Goal: Task Accomplishment & Management: Use online tool/utility

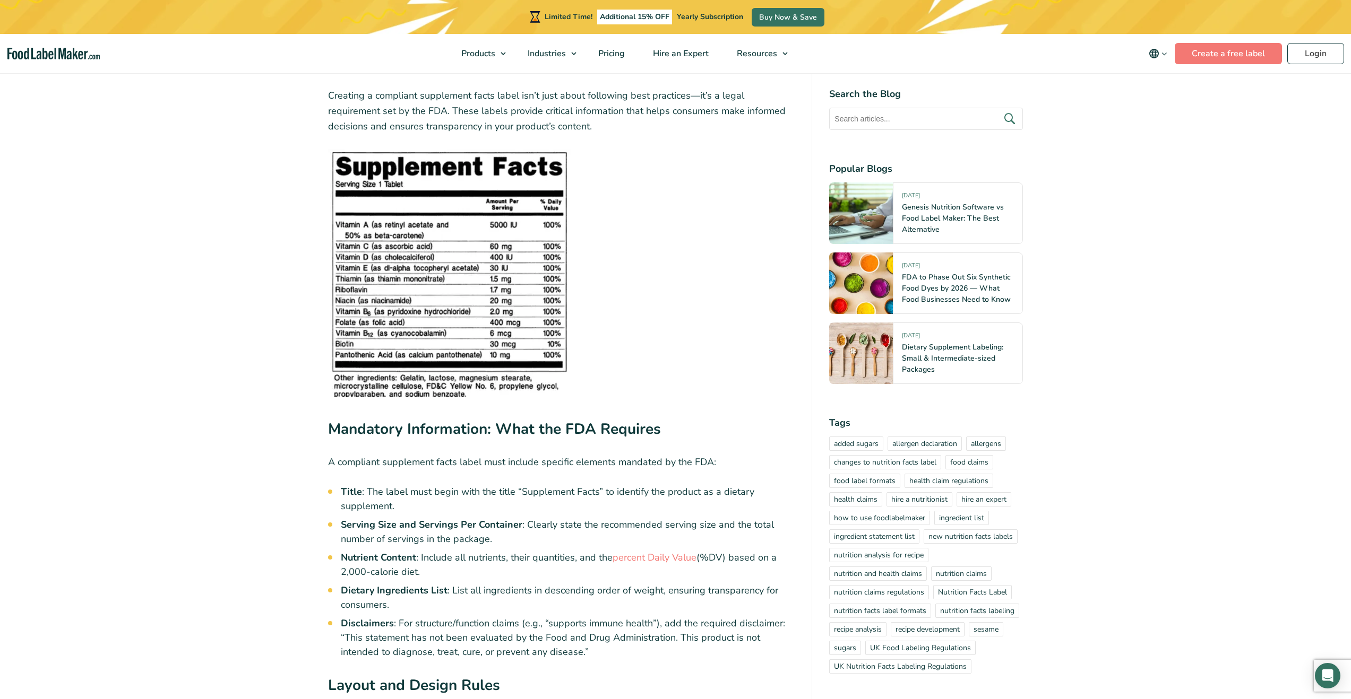
scroll to position [2497, 0]
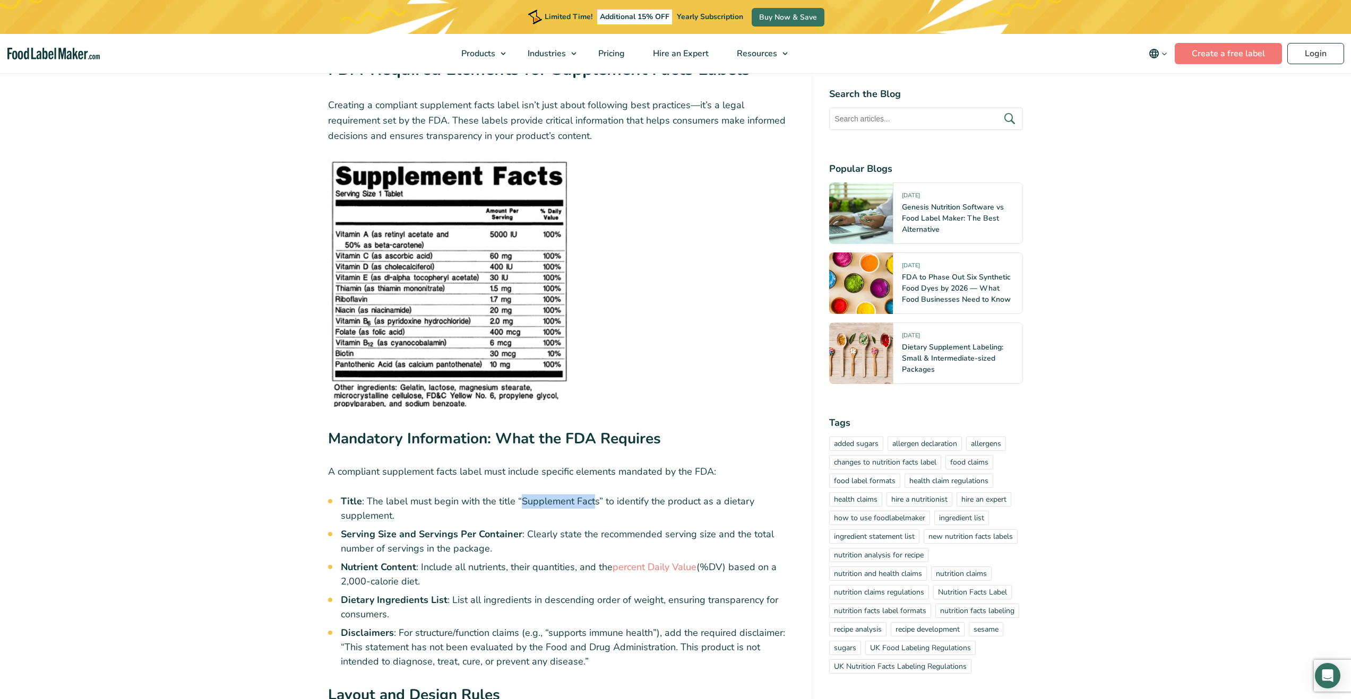
drag, startPoint x: 521, startPoint y: 461, endPoint x: 593, endPoint y: 459, distance: 72.2
click at [593, 495] on li "Title : The label must begin with the title “Supplement Facts” to identify the …" at bounding box center [568, 509] width 454 height 29
click at [587, 495] on li "Title : The label must begin with the title “Supplement Facts” to identify the …" at bounding box center [568, 509] width 454 height 29
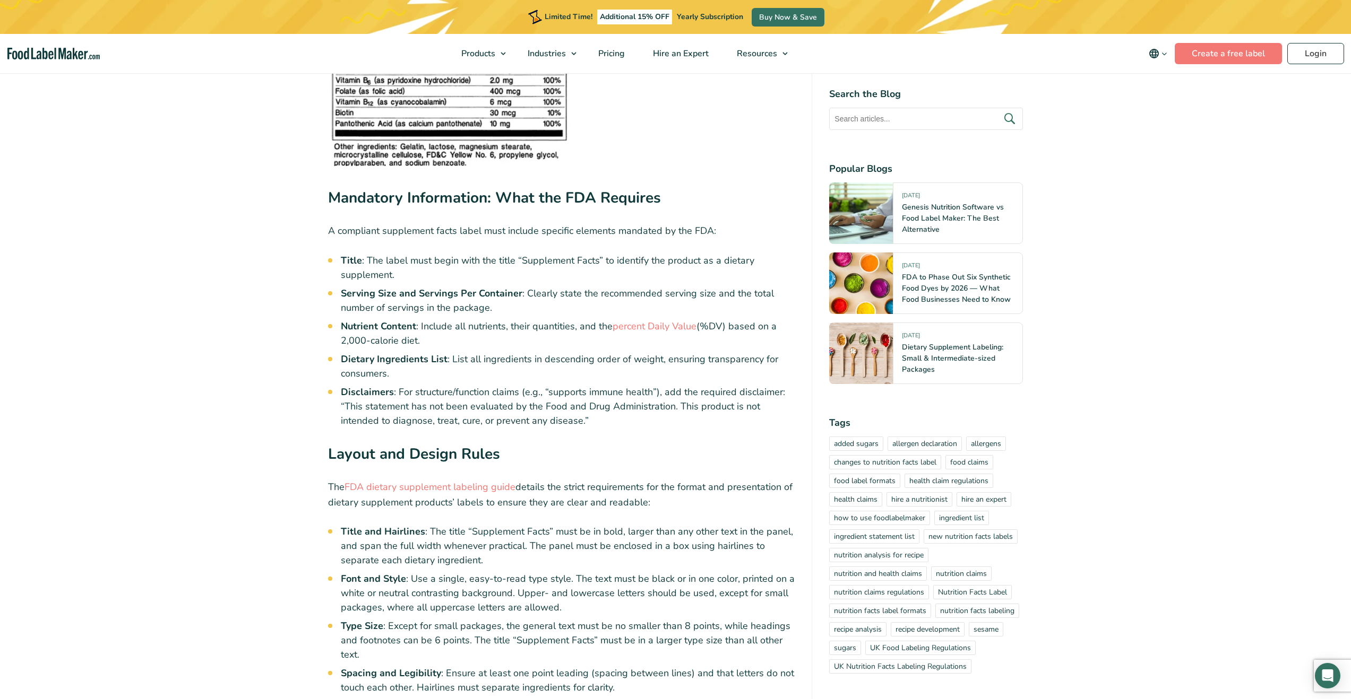
scroll to position [2742, 0]
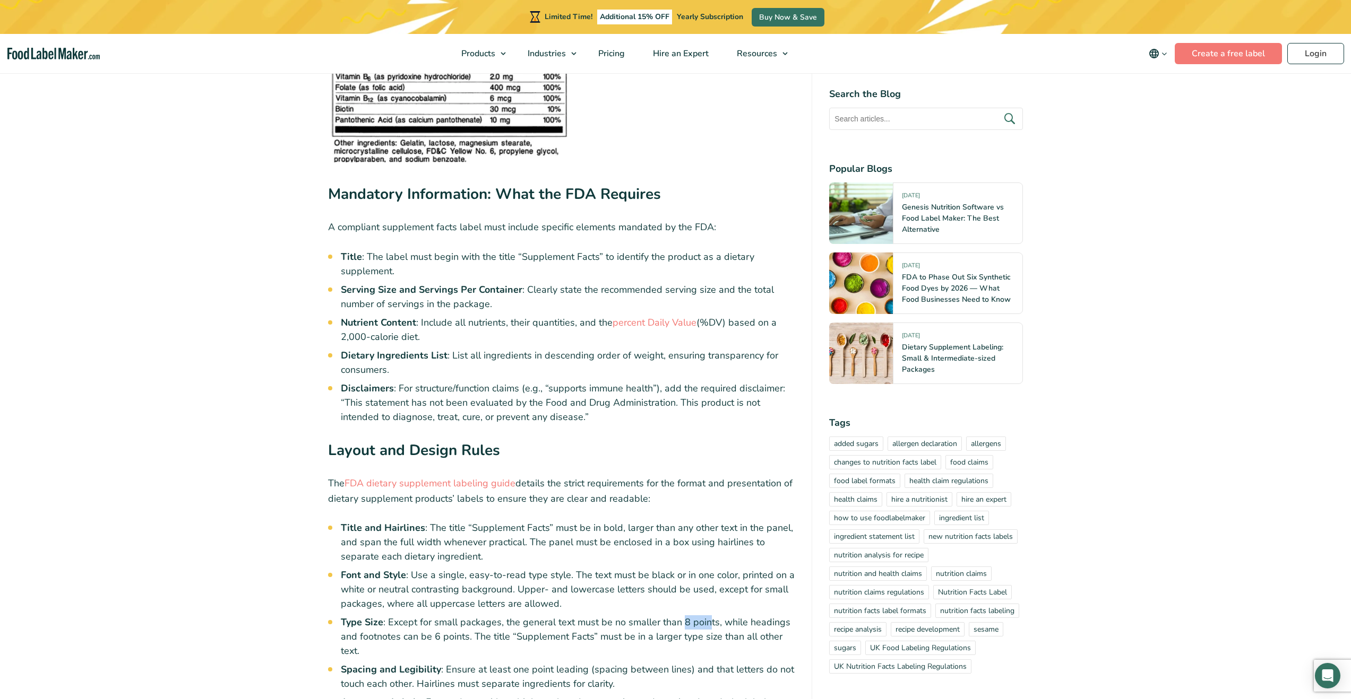
drag, startPoint x: 682, startPoint y: 583, endPoint x: 705, endPoint y: 584, distance: 22.3
click at [705, 616] on li "Type Size : Except for small packages, the general text must be no smaller than…" at bounding box center [568, 637] width 454 height 43
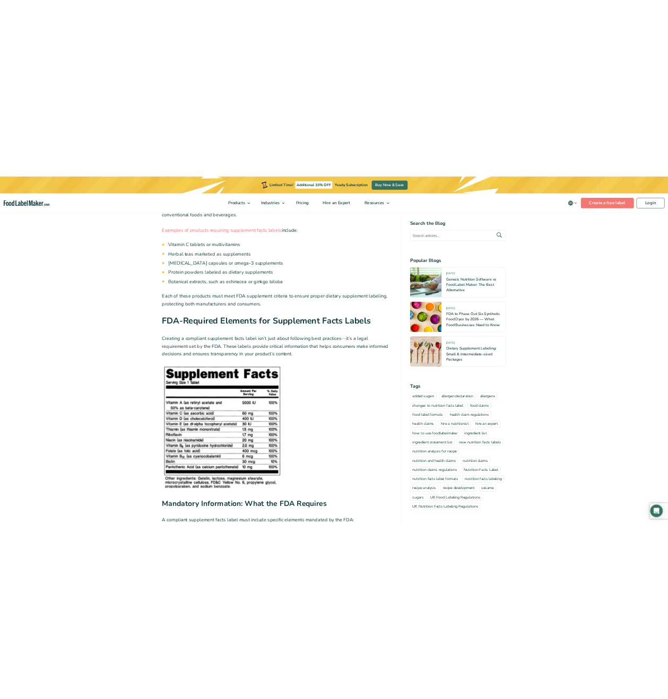
scroll to position [2300, 0]
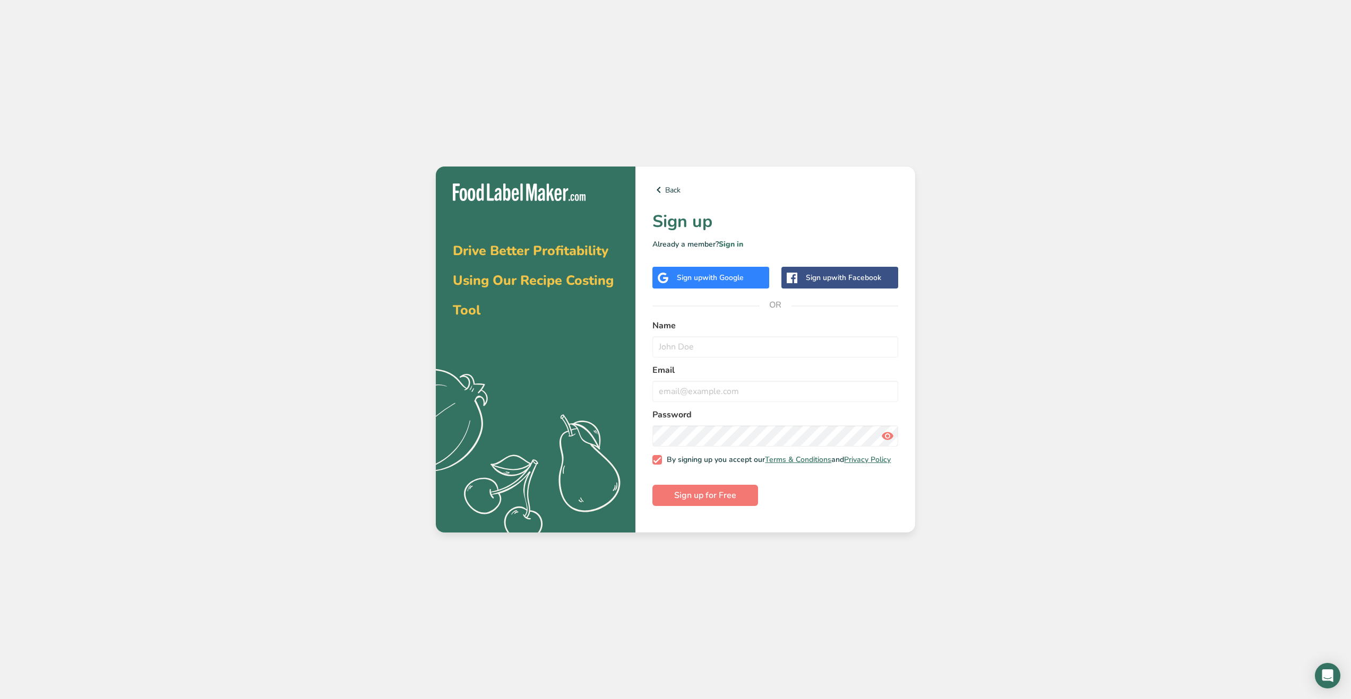
click at [748, 280] on div "Sign up with Google" at bounding box center [710, 278] width 117 height 22
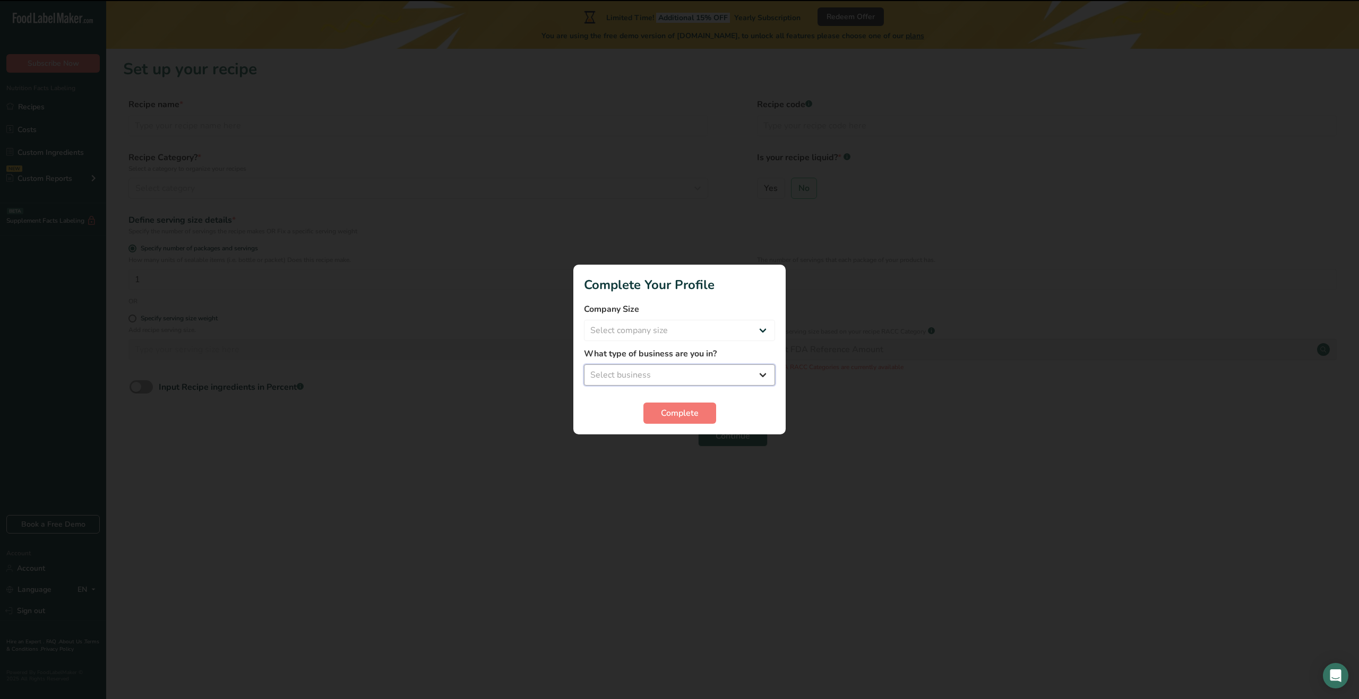
click at [694, 374] on select "Select business Packaged Food Manufacturer Restaurant & Cafe Bakery Meal Plans …" at bounding box center [679, 375] width 191 height 21
click at [644, 321] on select "Select company size Fewer than 10 Employees 10 to 50 Employees 51 to 500 Employ…" at bounding box center [679, 330] width 191 height 21
click at [670, 410] on span "Complete" at bounding box center [680, 413] width 38 height 13
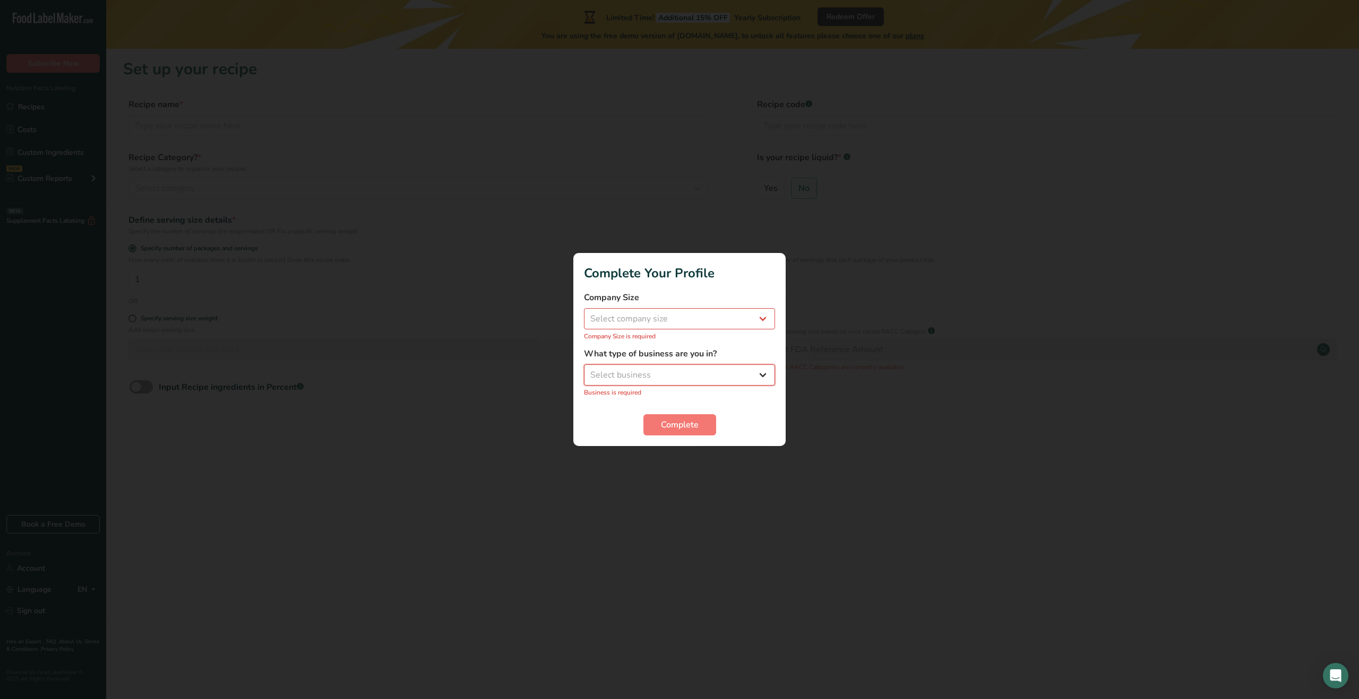
click at [678, 383] on select "Select business Packaged Food Manufacturer Restaurant & Cafe Bakery Meal Plans …" at bounding box center [679, 375] width 191 height 21
click at [661, 315] on select "Select company size Fewer than 10 Employees 10 to 50 Employees 51 to 500 Employ…" at bounding box center [679, 318] width 191 height 21
click at [584, 314] on select "Select company size Fewer than 10 Employees 10 to 50 Employees 51 to 500 Employ…" at bounding box center [679, 318] width 191 height 21
click at [657, 316] on select "Select company size Fewer than 10 Employees 10 to 50 Employees 51 to 500 Employ…" at bounding box center [679, 318] width 191 height 21
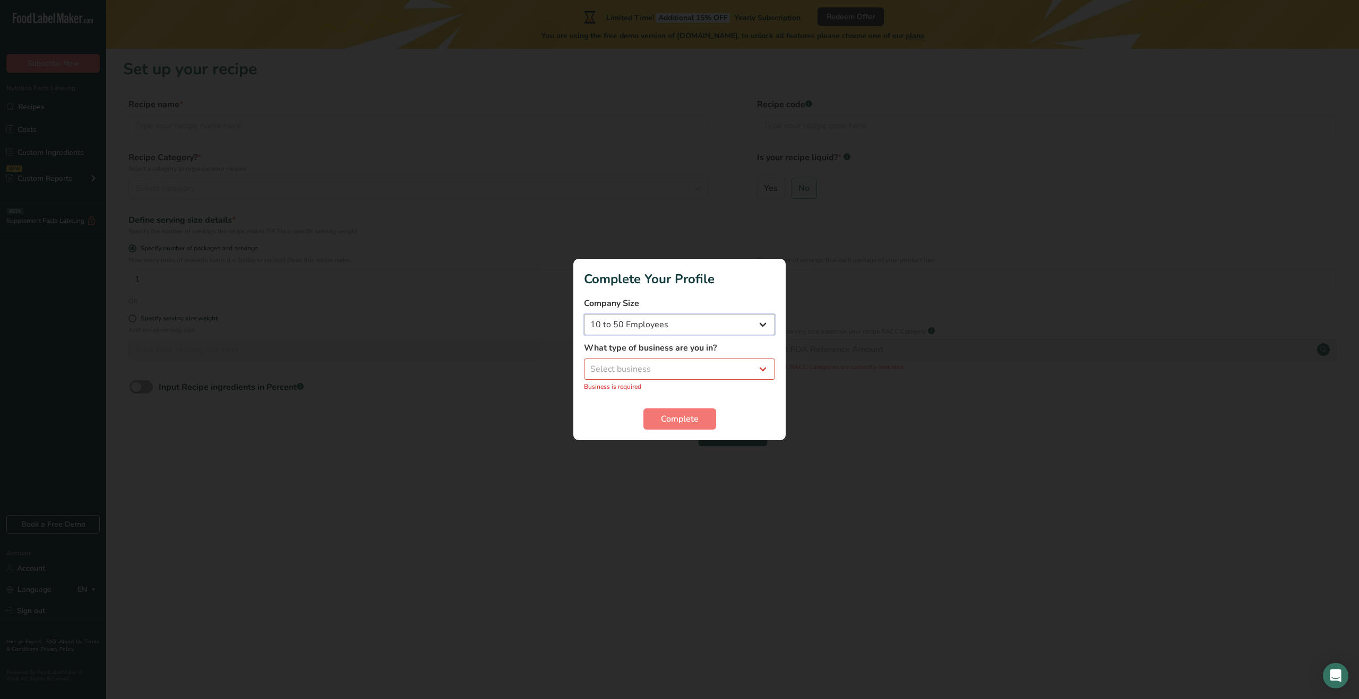
select select "1"
click at [584, 314] on select "Fewer than 10 Employees 10 to 50 Employees 51 to 500 Employees Over 500 Employe…" at bounding box center [679, 324] width 191 height 21
click at [672, 404] on form "Company Size Fewer than 10 Employees 10 to 50 Employees 51 to 500 Employees Ove…" at bounding box center [679, 363] width 191 height 133
click at [675, 371] on select "Select business Packaged Food Manufacturer Restaurant & Cafe Bakery Meal Plans …" at bounding box center [679, 369] width 191 height 21
select select "8"
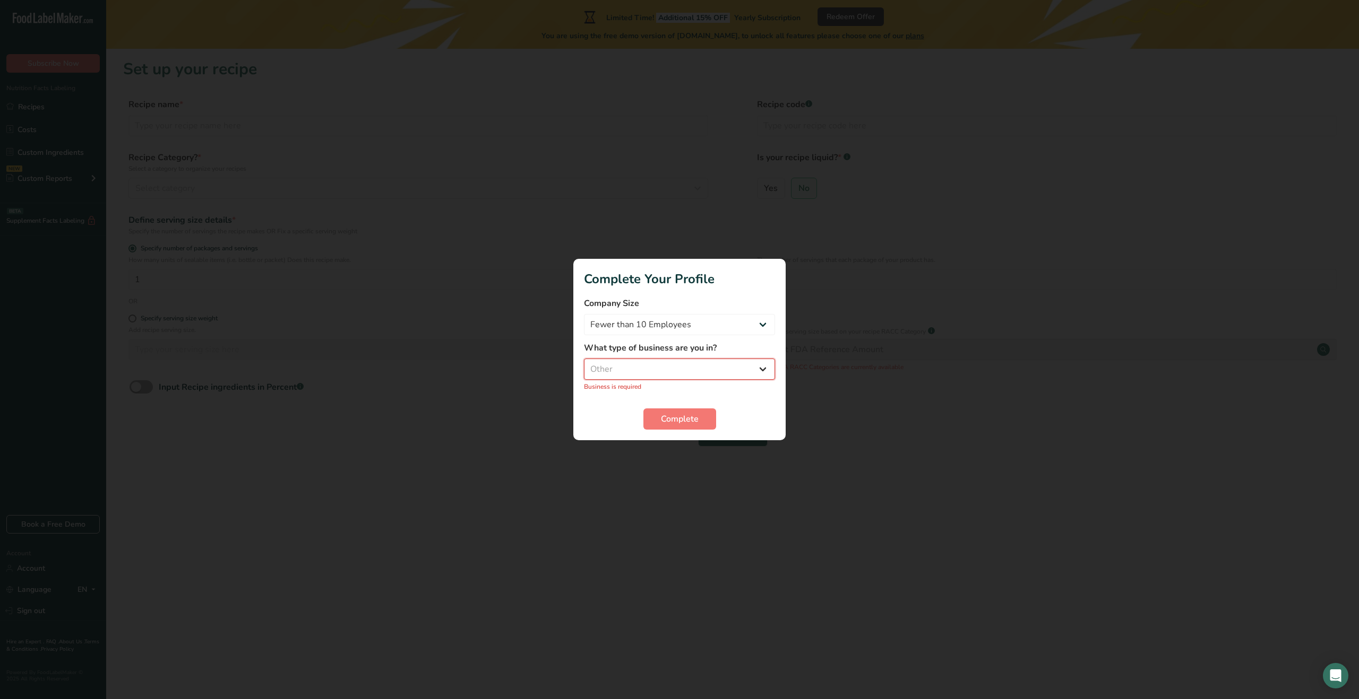
click at [584, 365] on select "Select business Packaged Food Manufacturer Restaurant & Cafe Bakery Meal Plans …" at bounding box center [679, 369] width 191 height 21
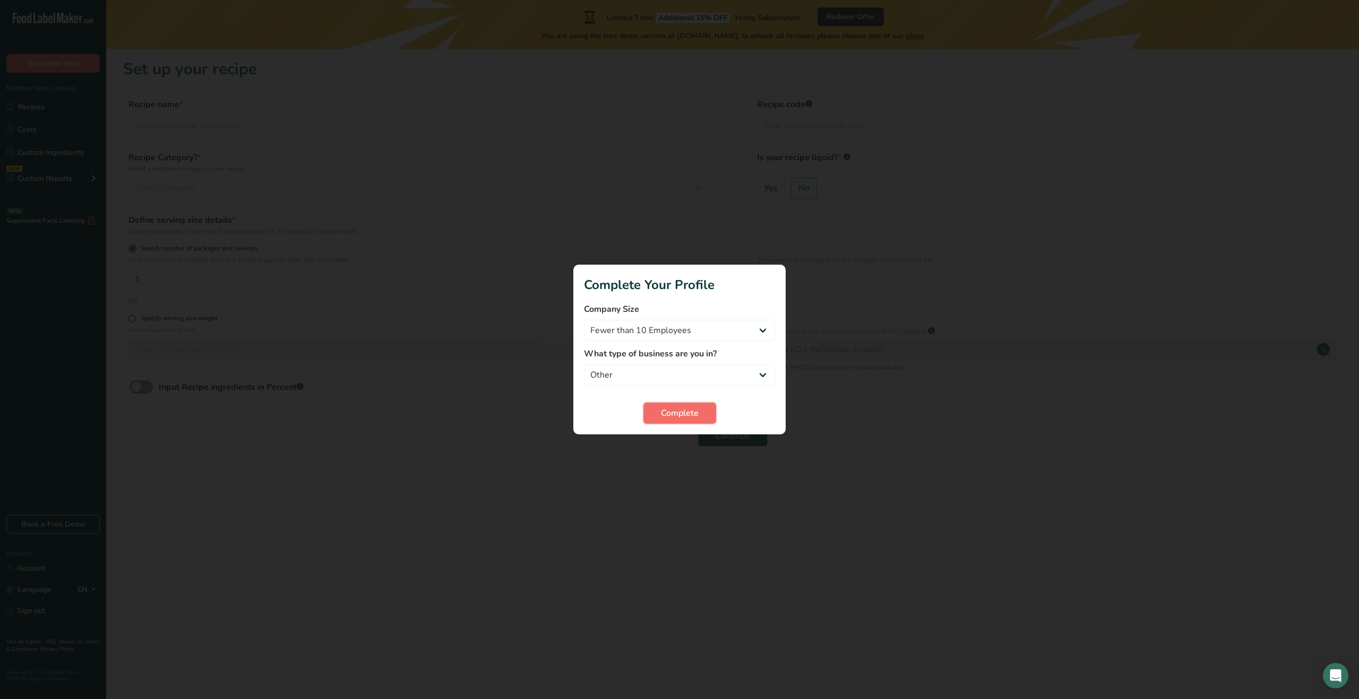
click at [680, 419] on span "Complete" at bounding box center [680, 413] width 38 height 13
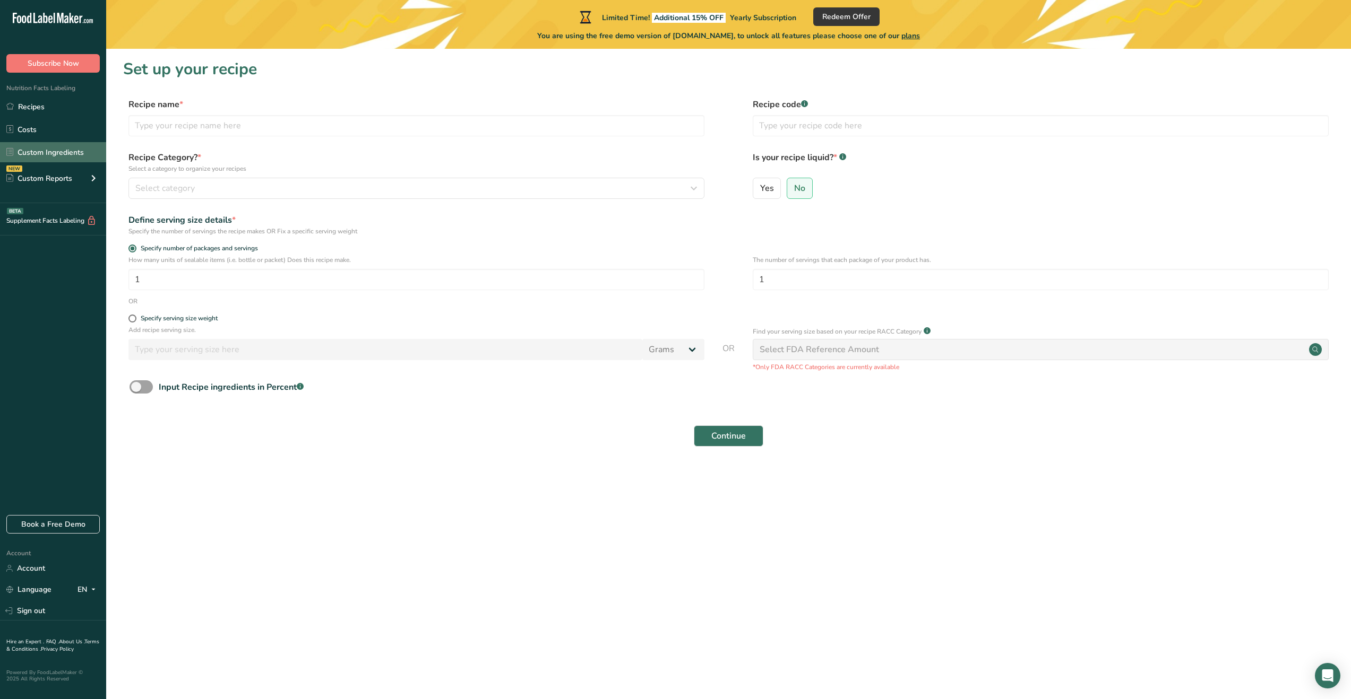
click at [58, 157] on link "Custom Ingredients" at bounding box center [53, 152] width 106 height 20
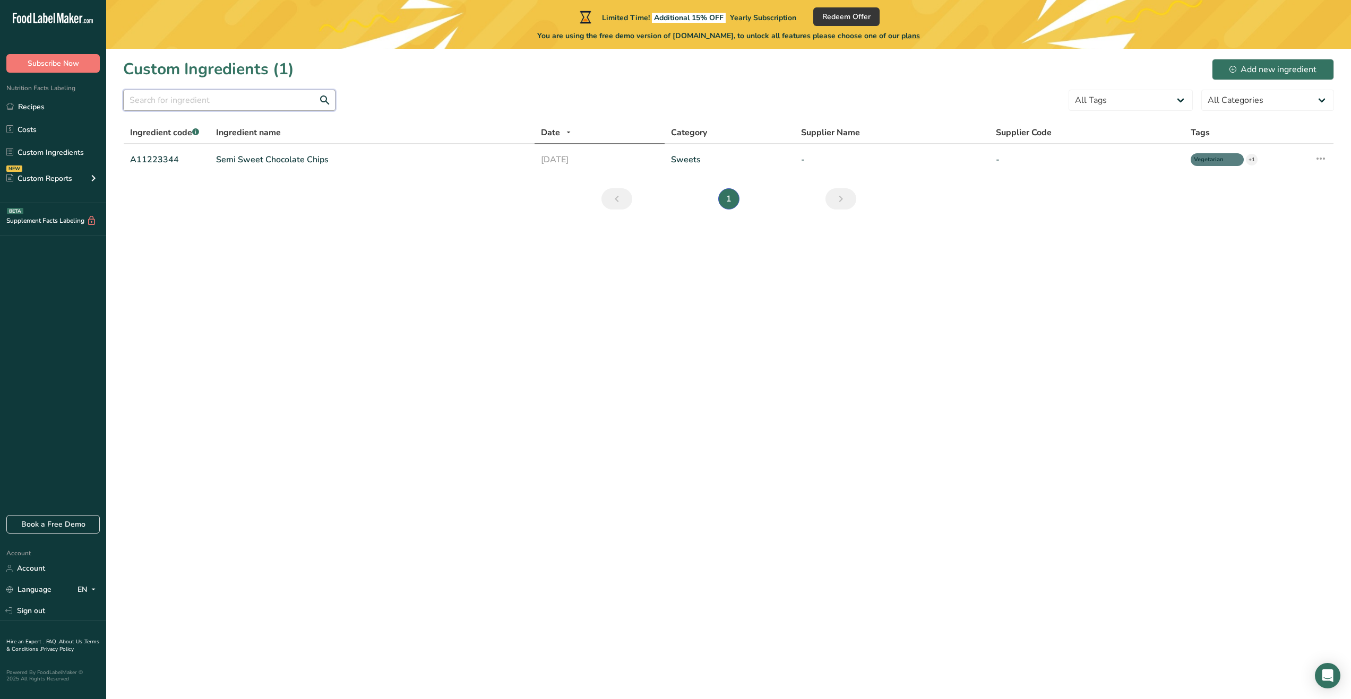
click at [199, 104] on input "text" at bounding box center [229, 100] width 212 height 21
click at [57, 153] on link "Custom Ingredients" at bounding box center [53, 152] width 106 height 20
click at [195, 103] on input "text" at bounding box center [229, 100] width 212 height 21
type input "shilajit"
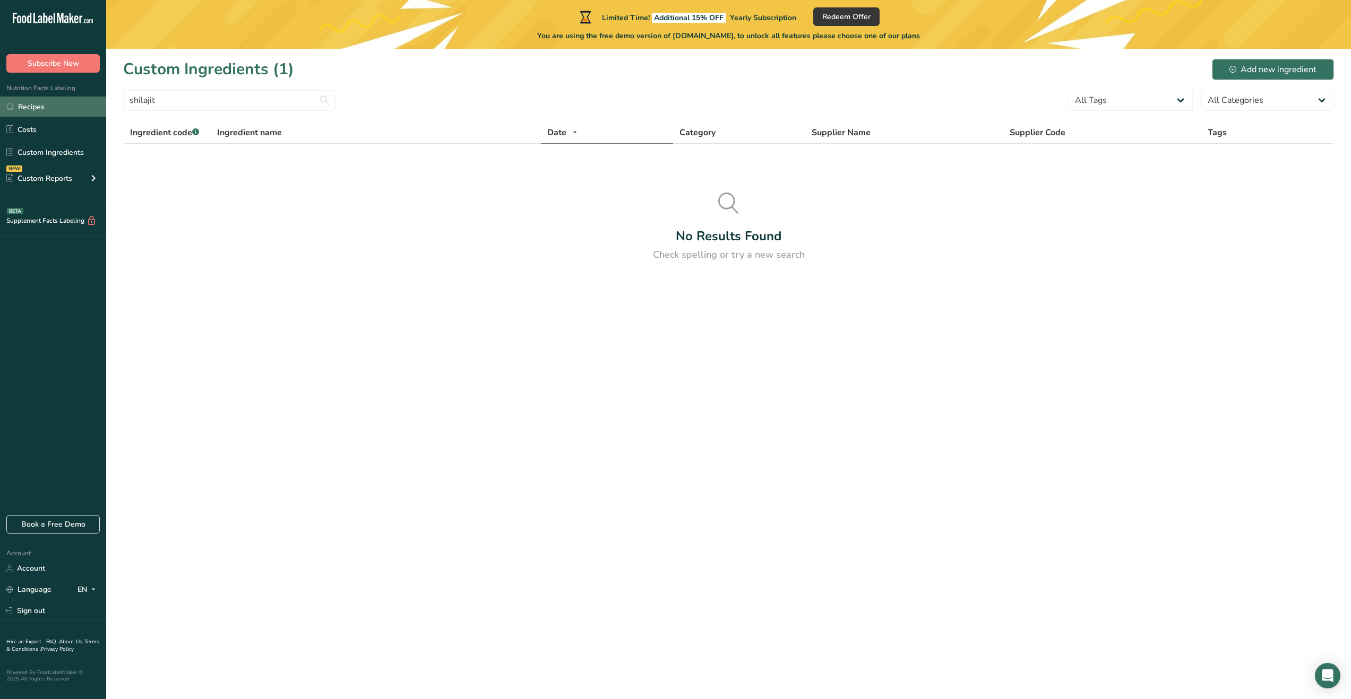
click at [56, 99] on link "Recipes" at bounding box center [53, 107] width 106 height 20
